Goal: Obtain resource: Download file/media

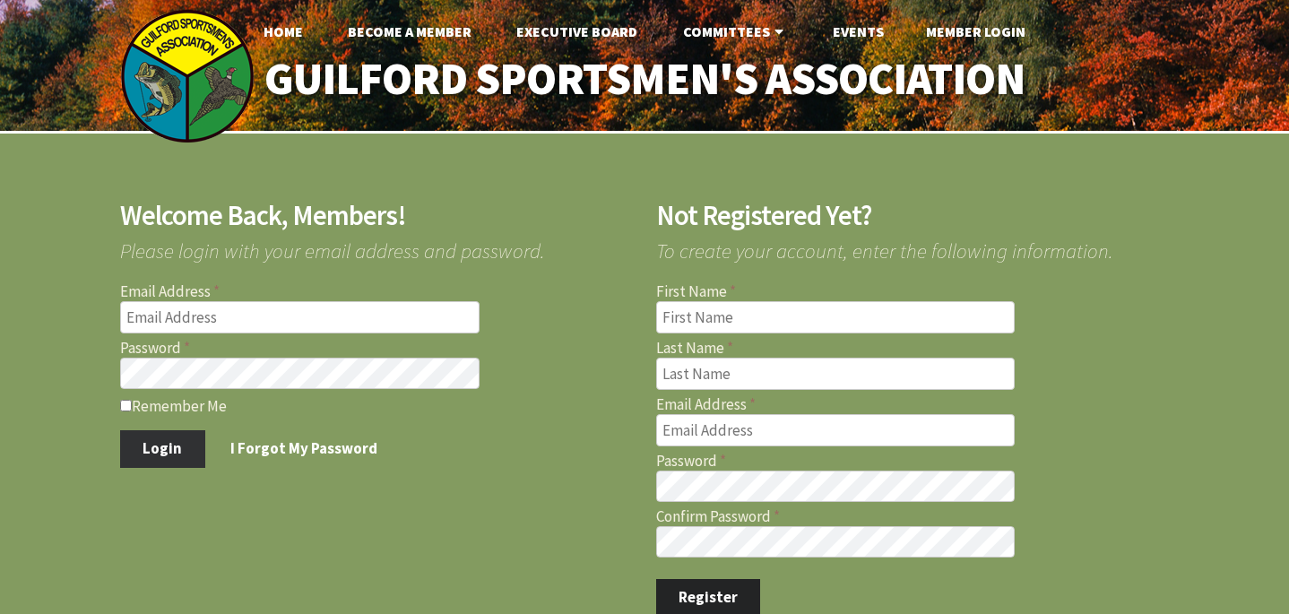
type input "[EMAIL_ADDRESS][DOMAIN_NAME]"
click at [145, 445] on button "Login" at bounding box center [162, 449] width 85 height 38
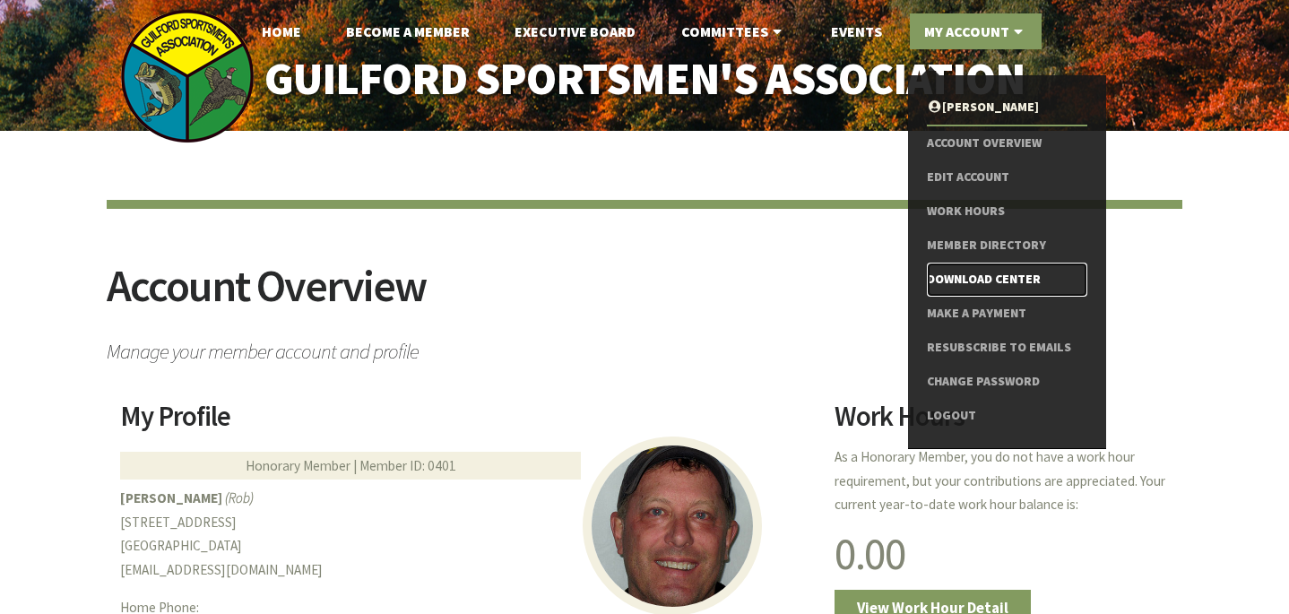
click at [973, 273] on link "Download Center" at bounding box center [1007, 280] width 160 height 34
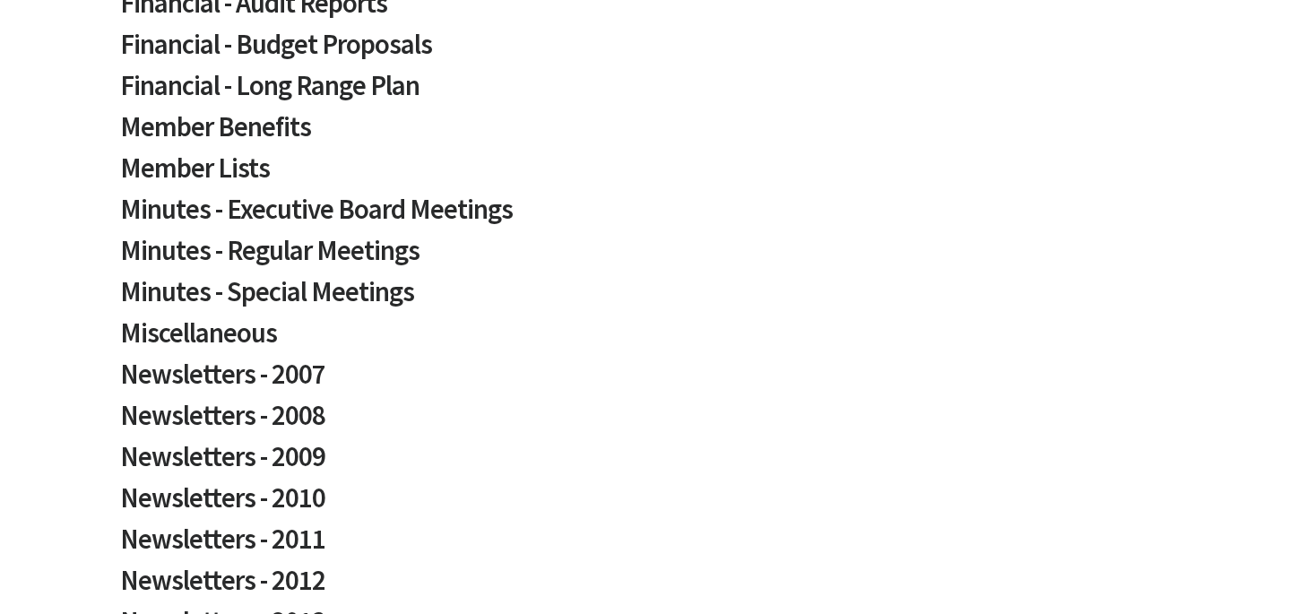
scroll to position [546, 0]
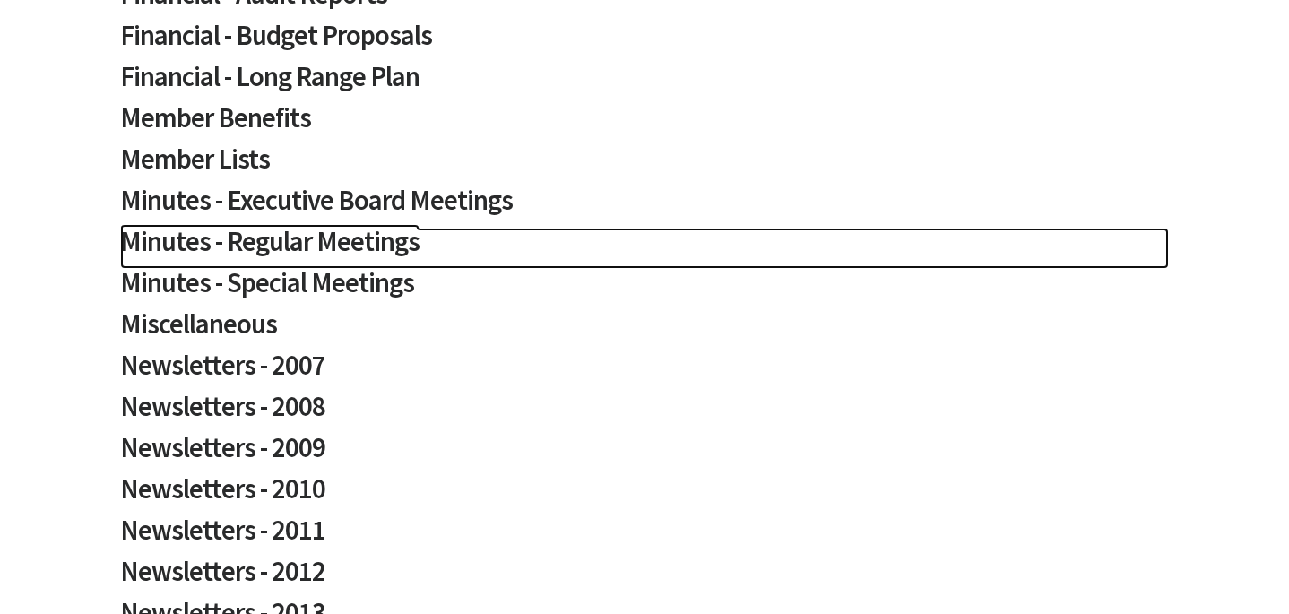
click at [238, 240] on h2 "Minutes - Regular Meetings" at bounding box center [644, 248] width 1049 height 41
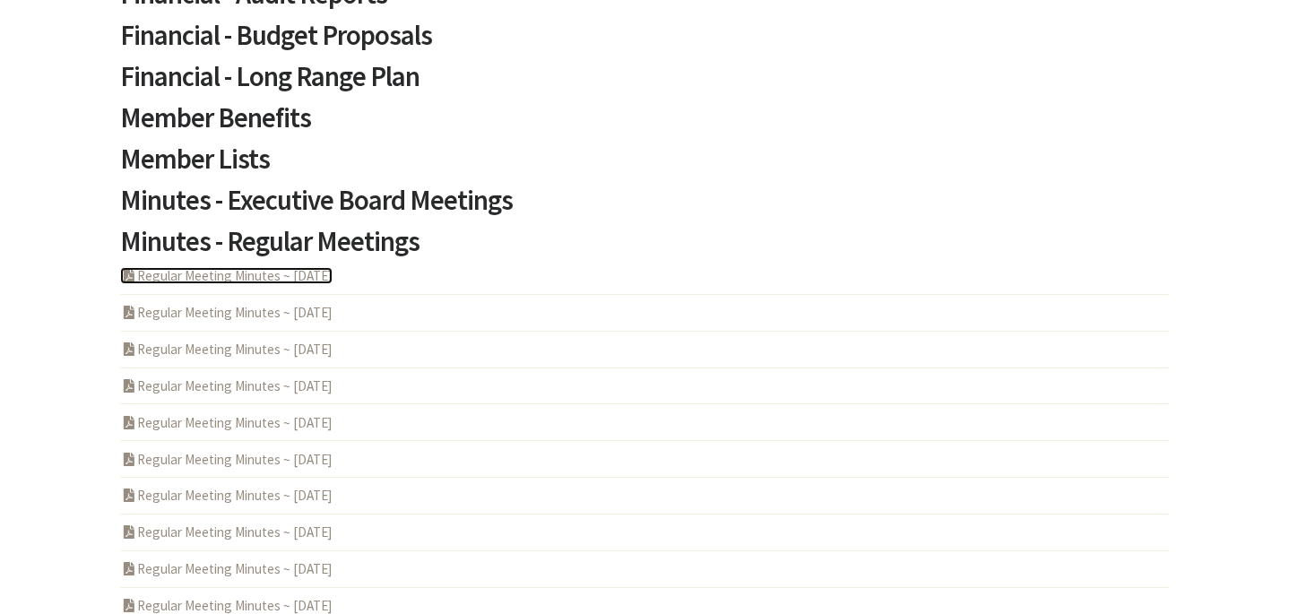
click at [247, 276] on link "PDF Acrobat Document Regular Meeting Minutes ~ [DATE]" at bounding box center [226, 275] width 212 height 17
